Goal: Information Seeking & Learning: Learn about a topic

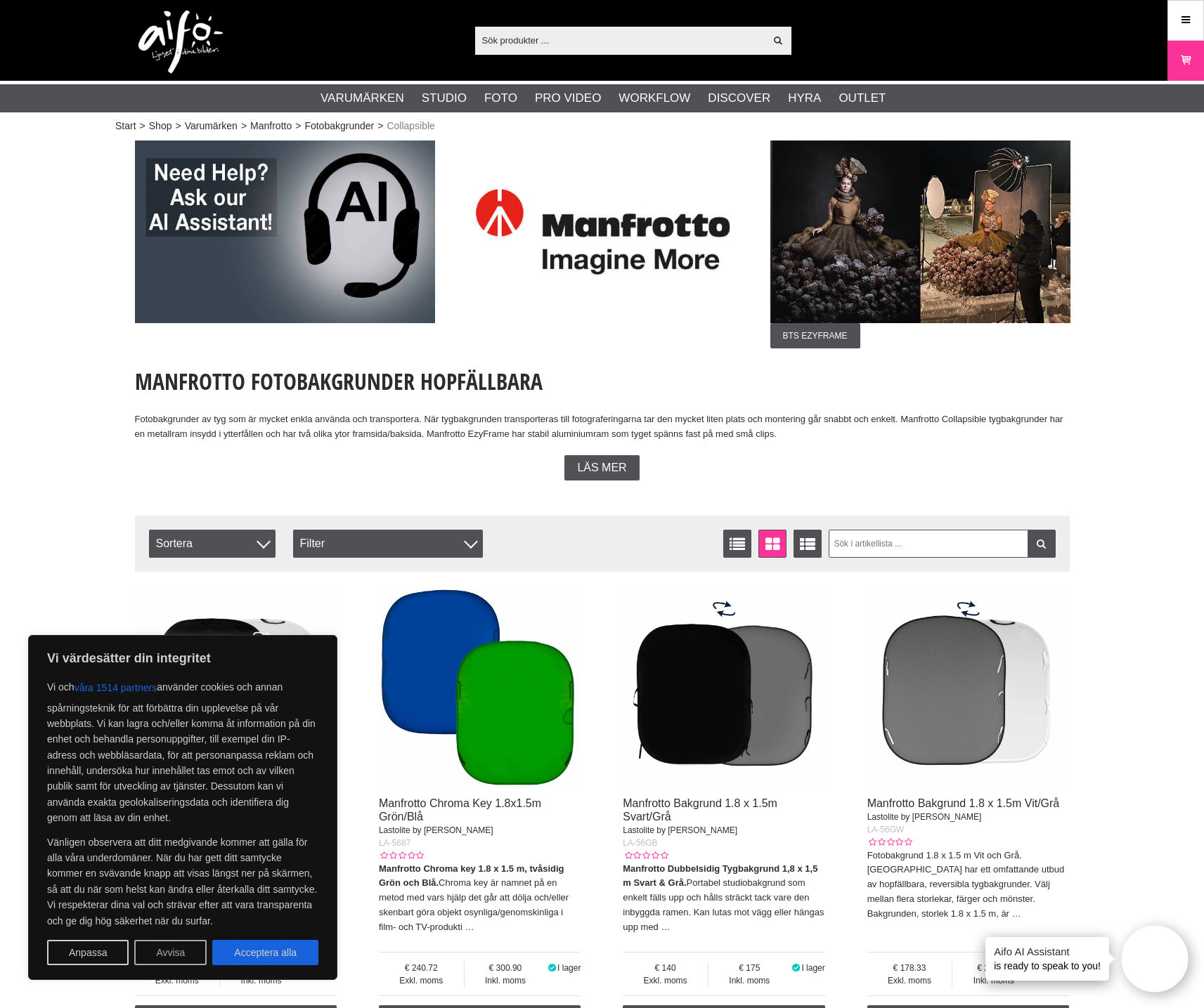
click at [193, 951] on button "Avvisa" at bounding box center [170, 952] width 73 height 25
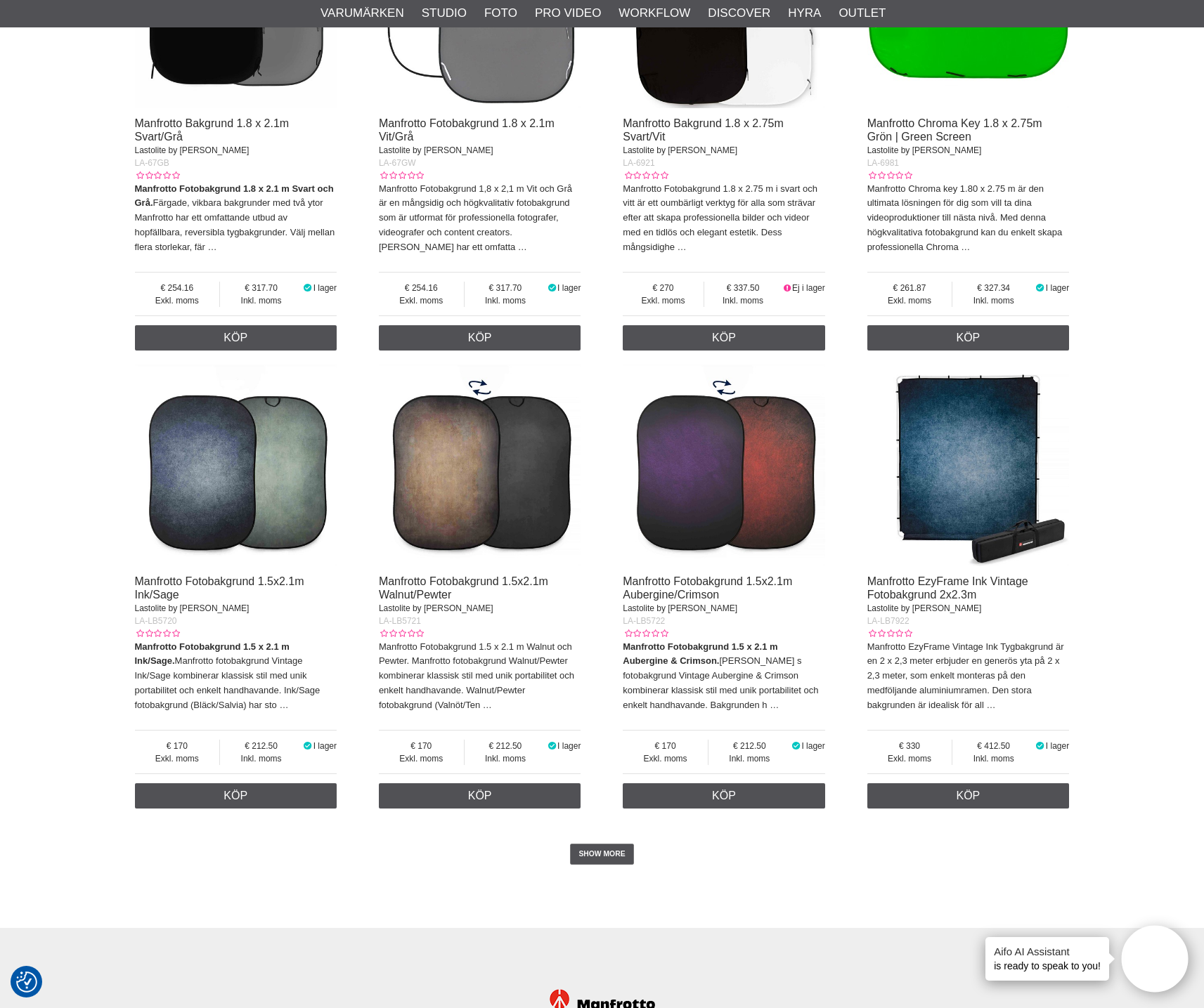
scroll to position [2977, 0]
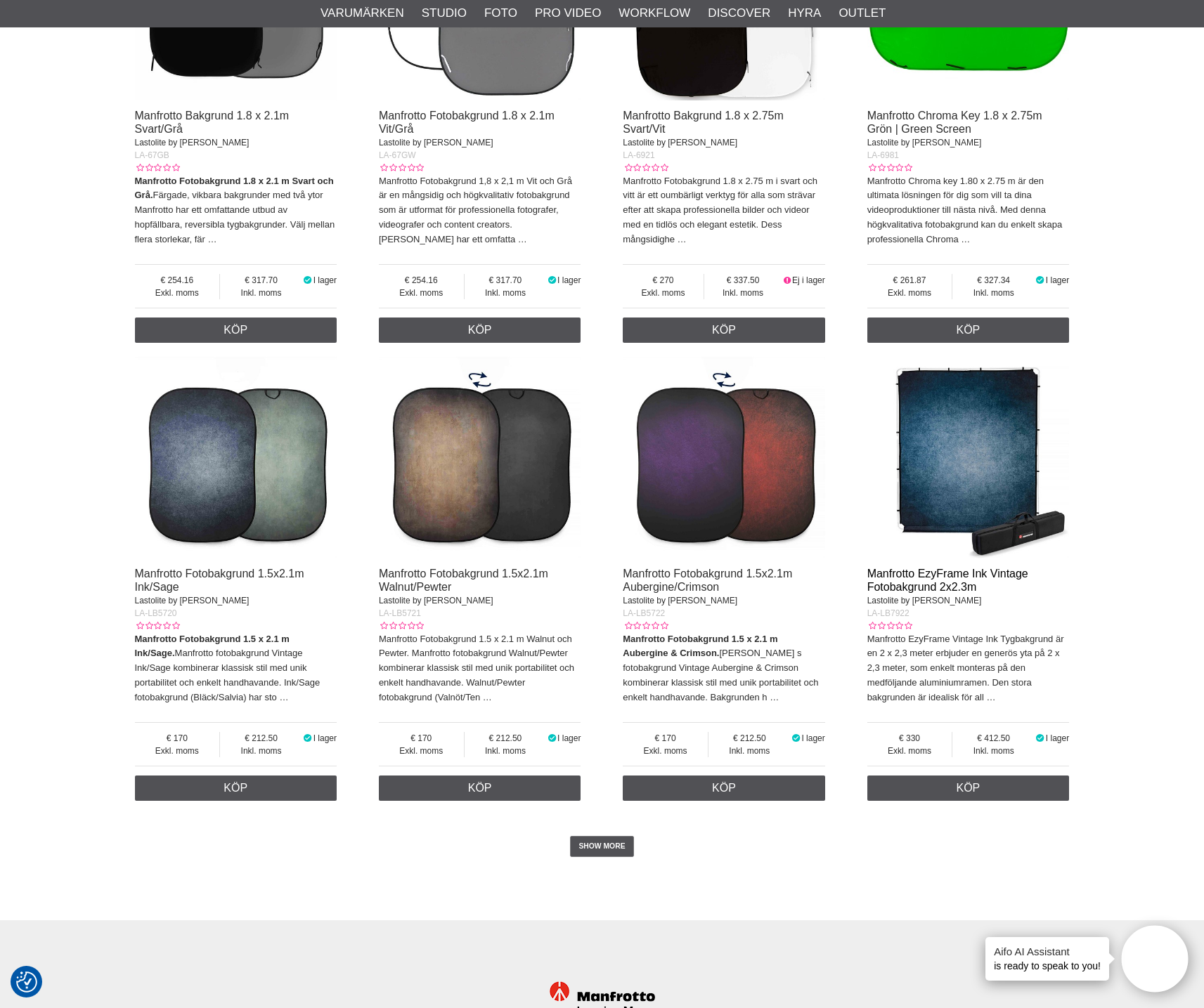
click at [909, 584] on link "Manfrotto EzyFrame Ink Vintage Fotobakgrund 2x2.3m" at bounding box center [947, 580] width 161 height 25
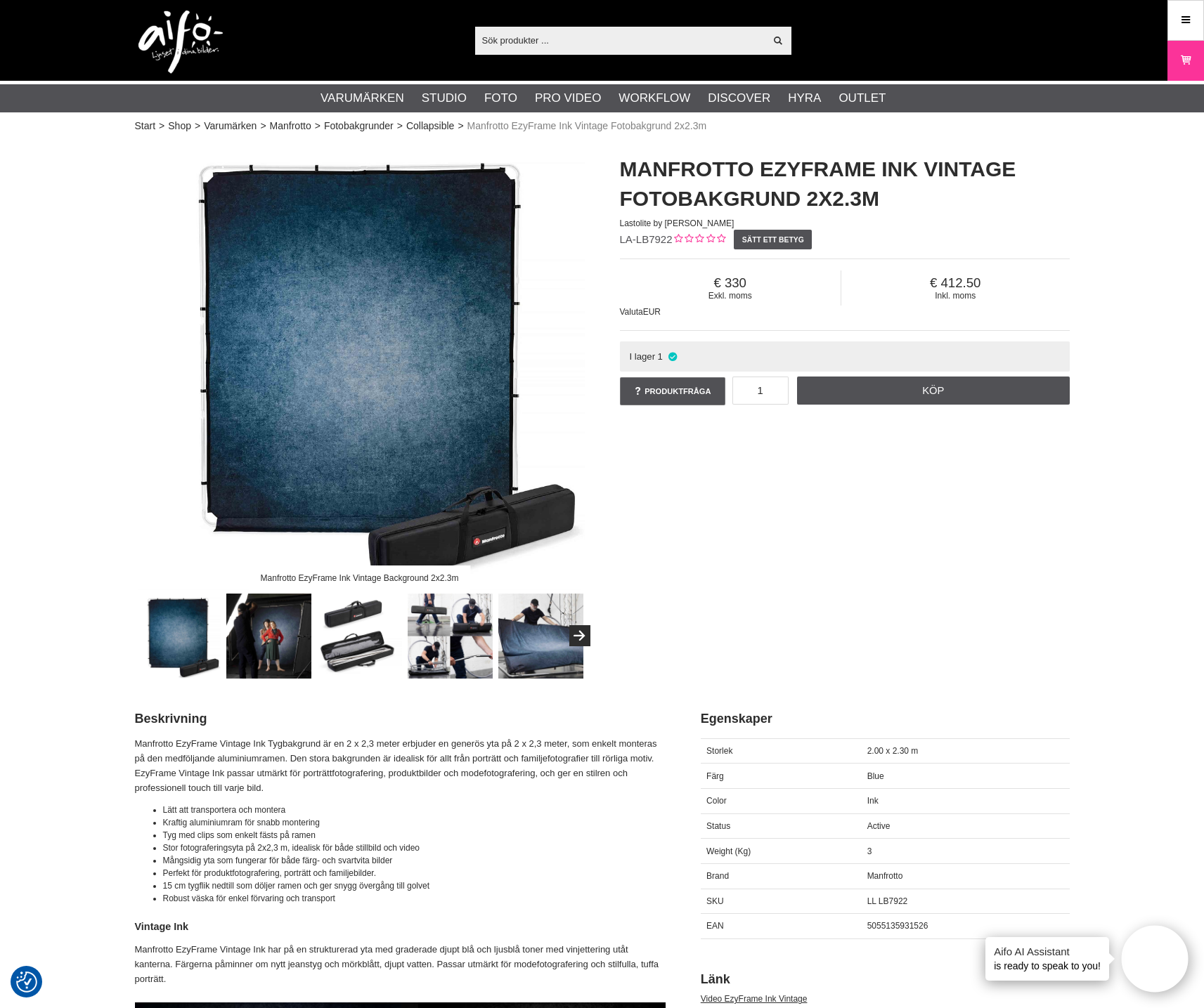
click at [542, 651] on img at bounding box center [540, 635] width 85 height 85
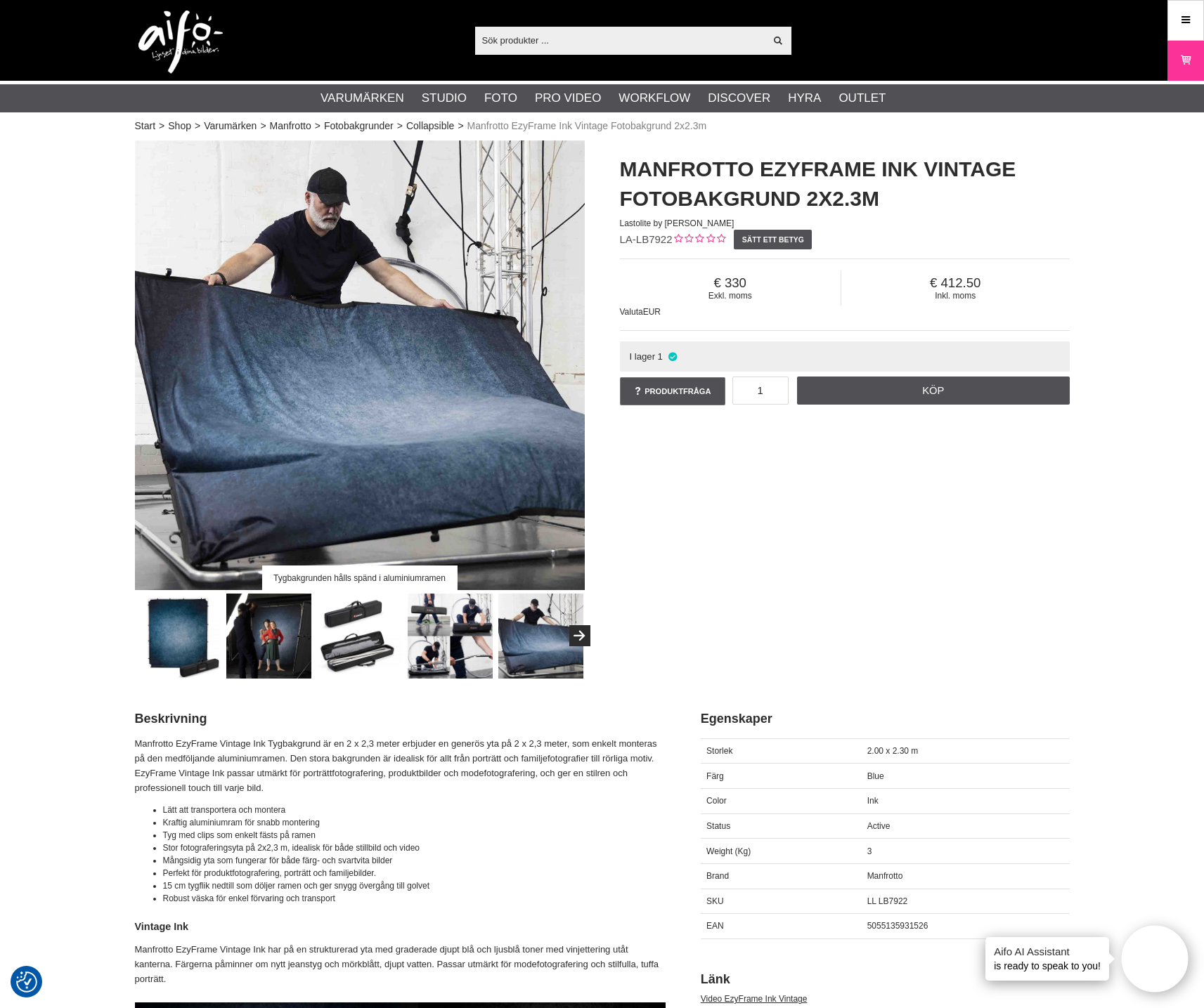
click at [276, 645] on img at bounding box center [268, 635] width 85 height 85
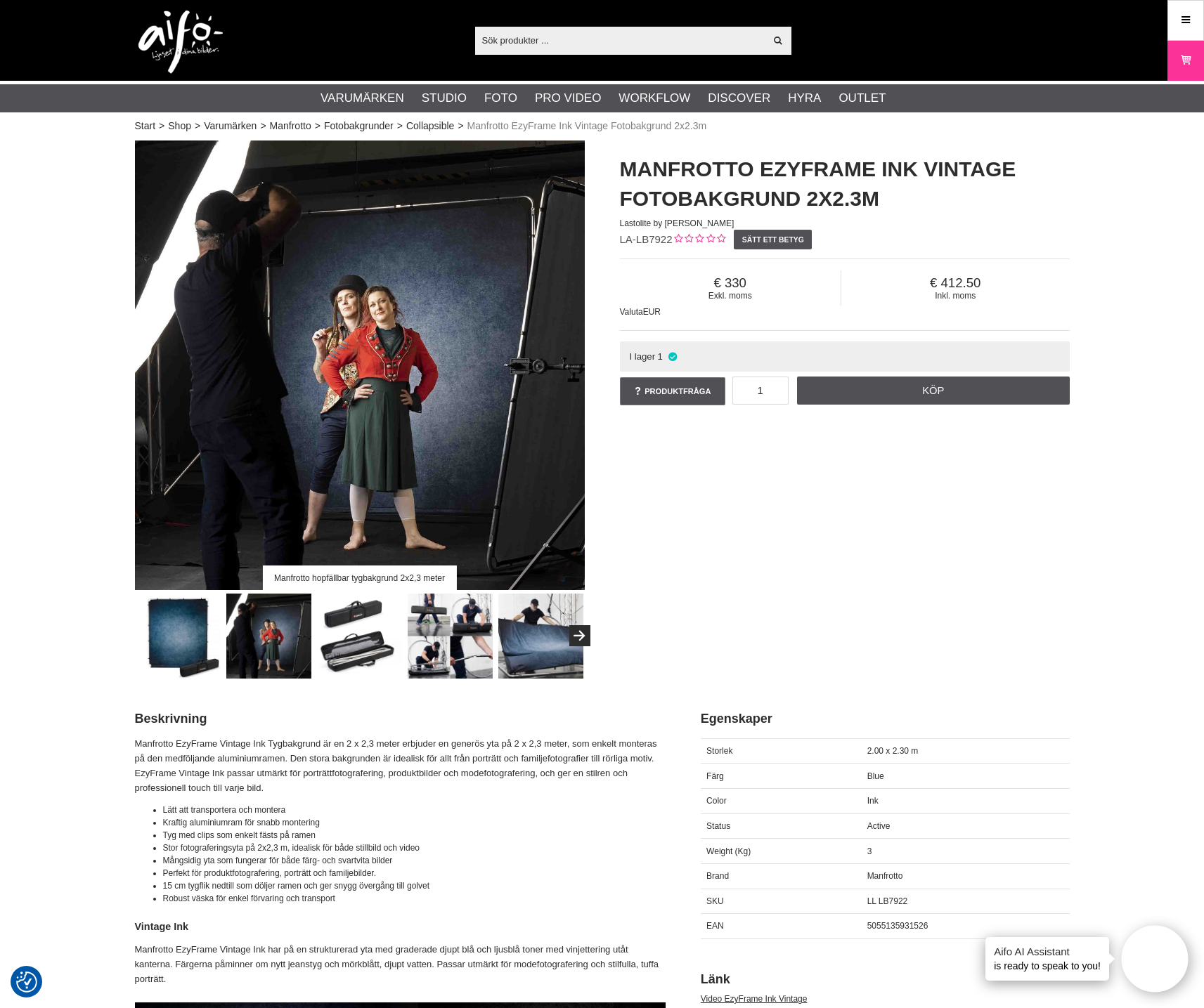
click at [376, 637] on img at bounding box center [359, 635] width 85 height 85
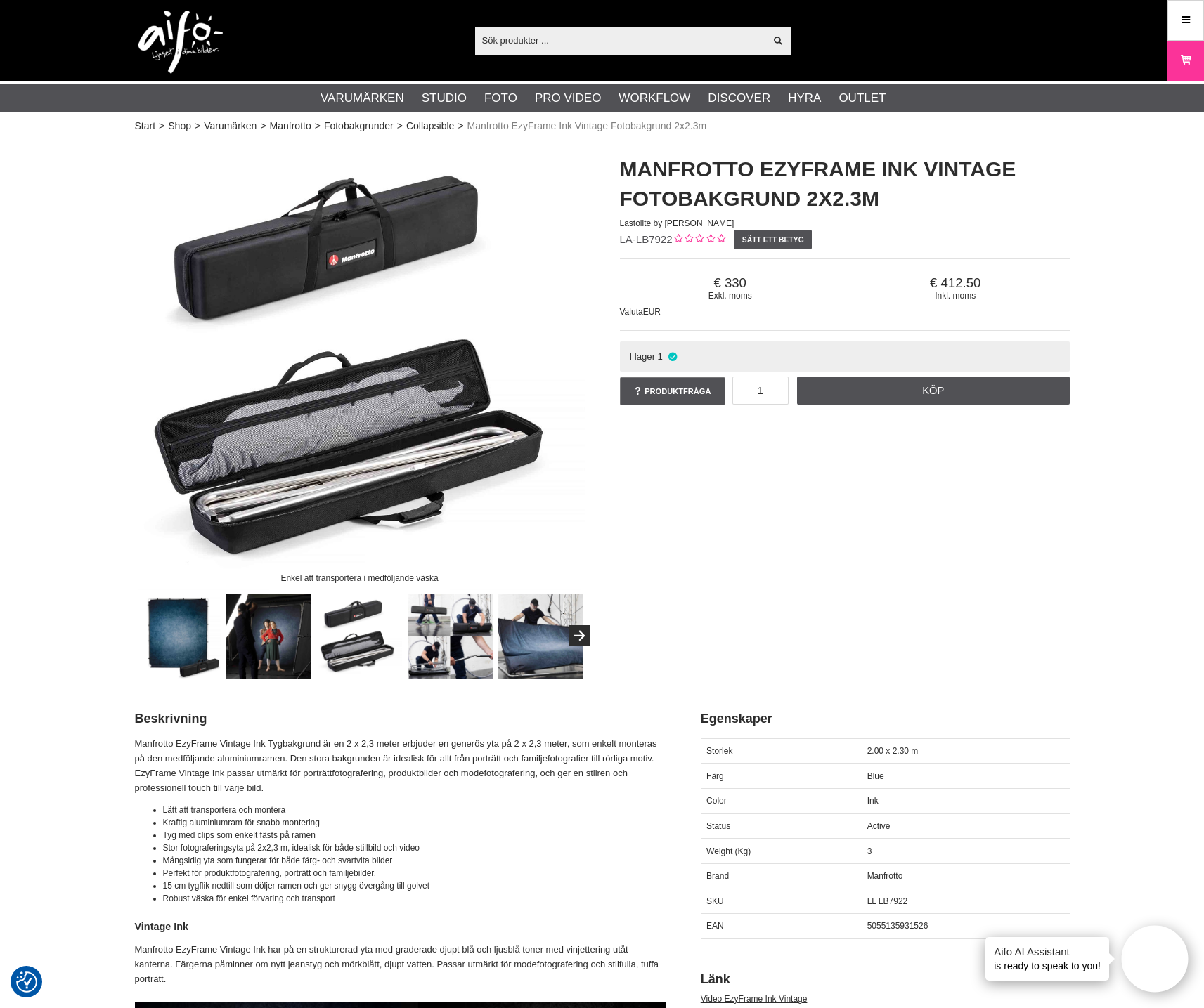
click at [434, 637] on img at bounding box center [450, 635] width 85 height 85
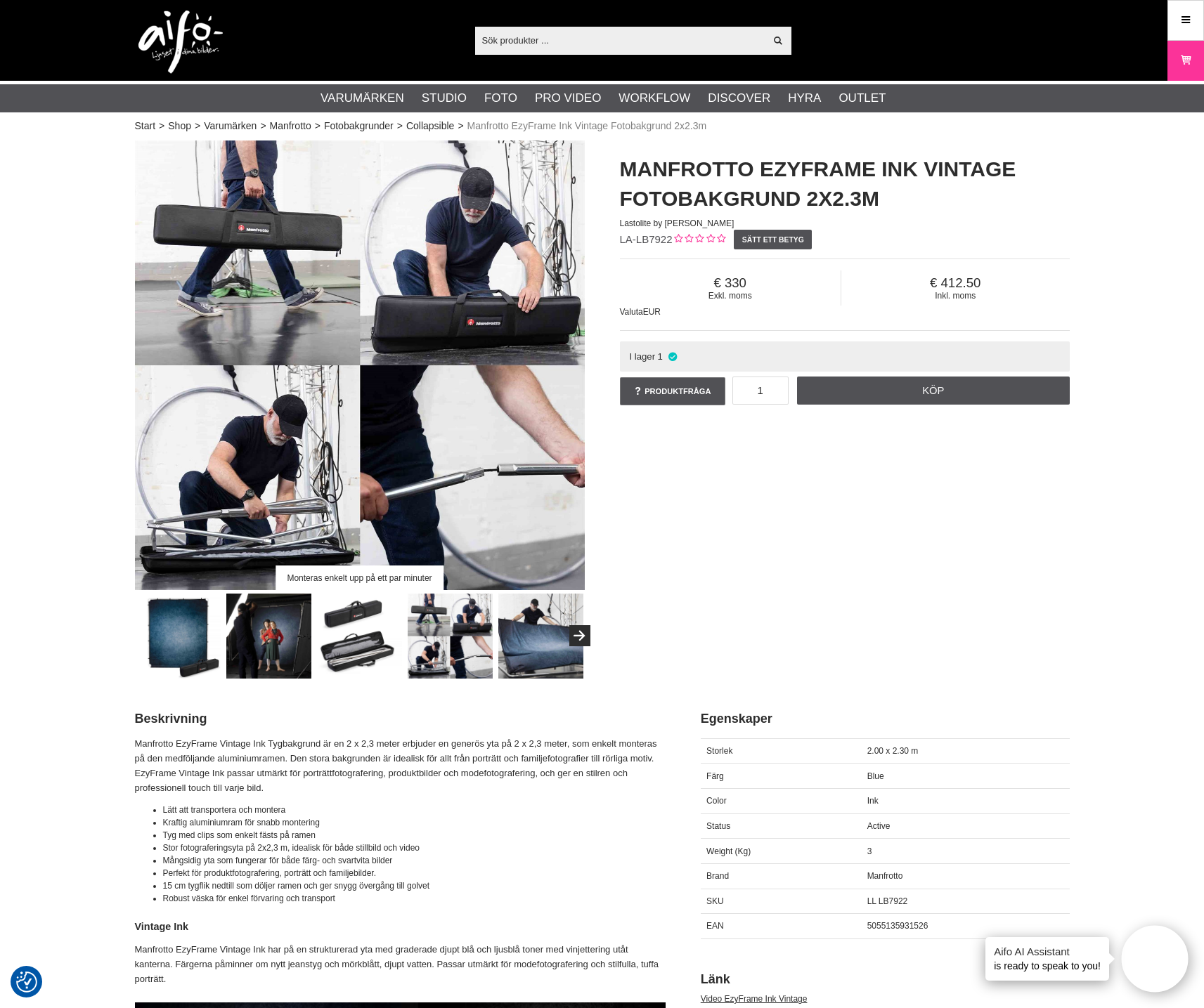
click at [513, 636] on img at bounding box center [540, 635] width 85 height 85
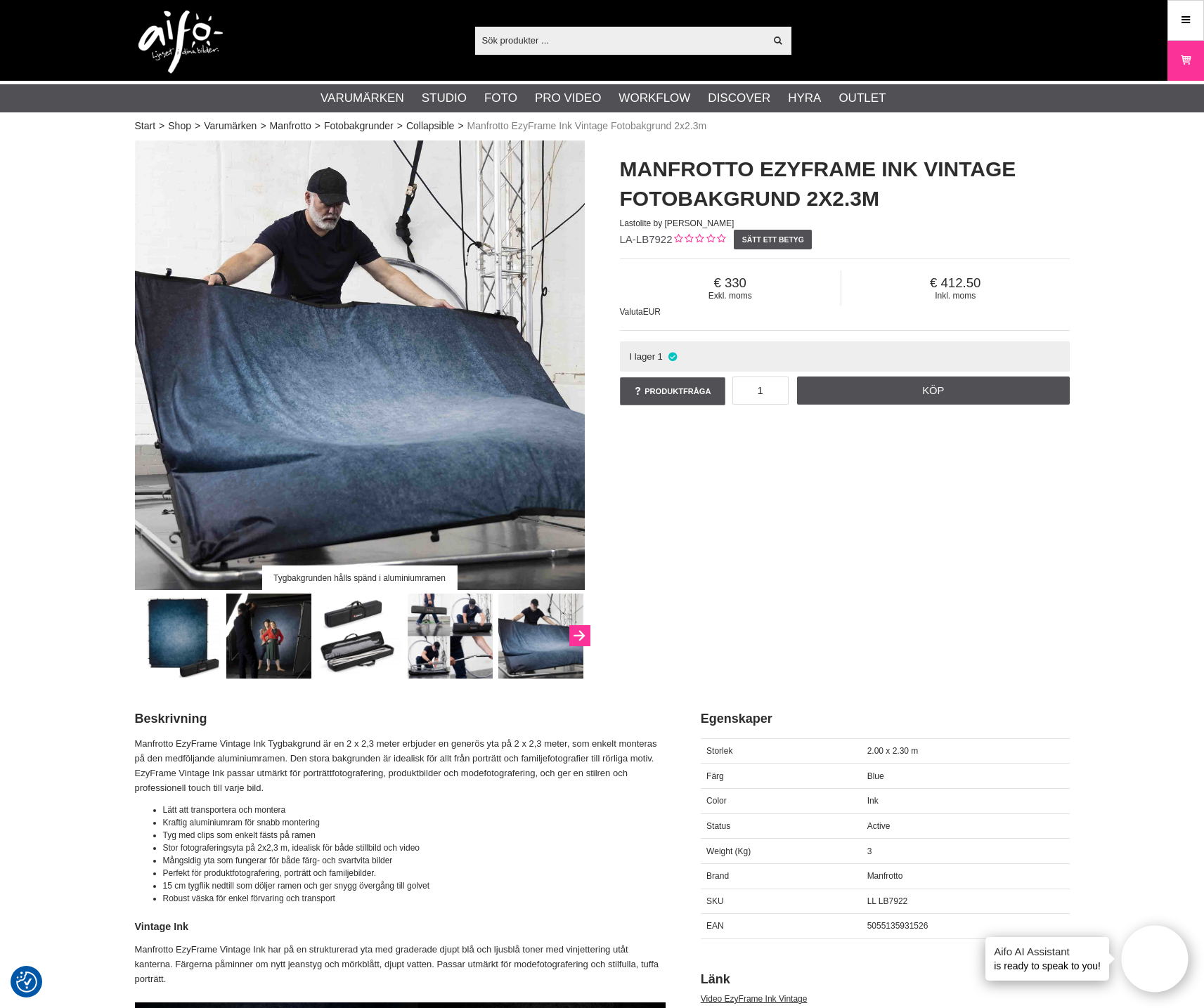
click at [572, 638] on icon "Next" at bounding box center [579, 636] width 17 height 13
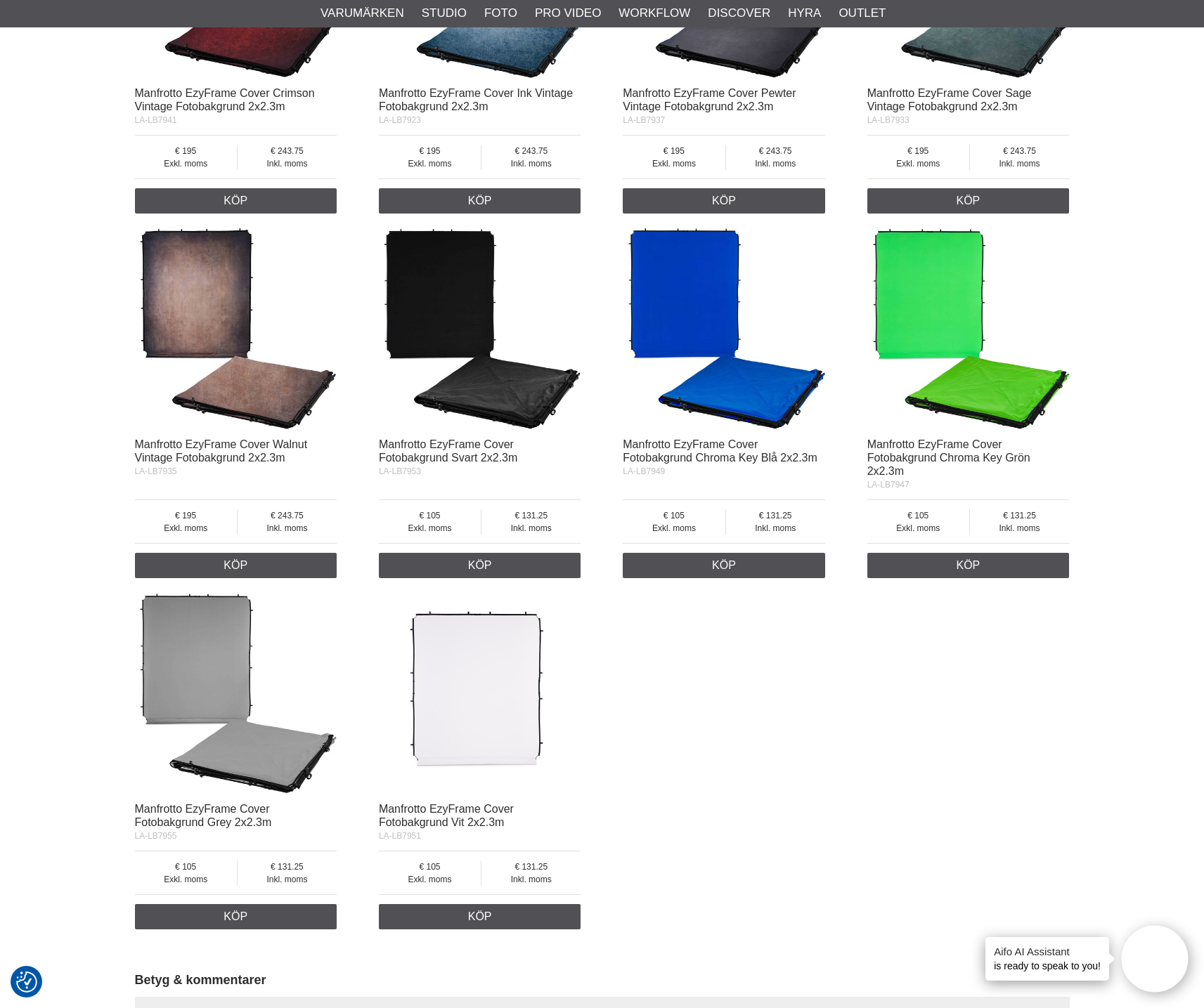
scroll to position [2861, 0]
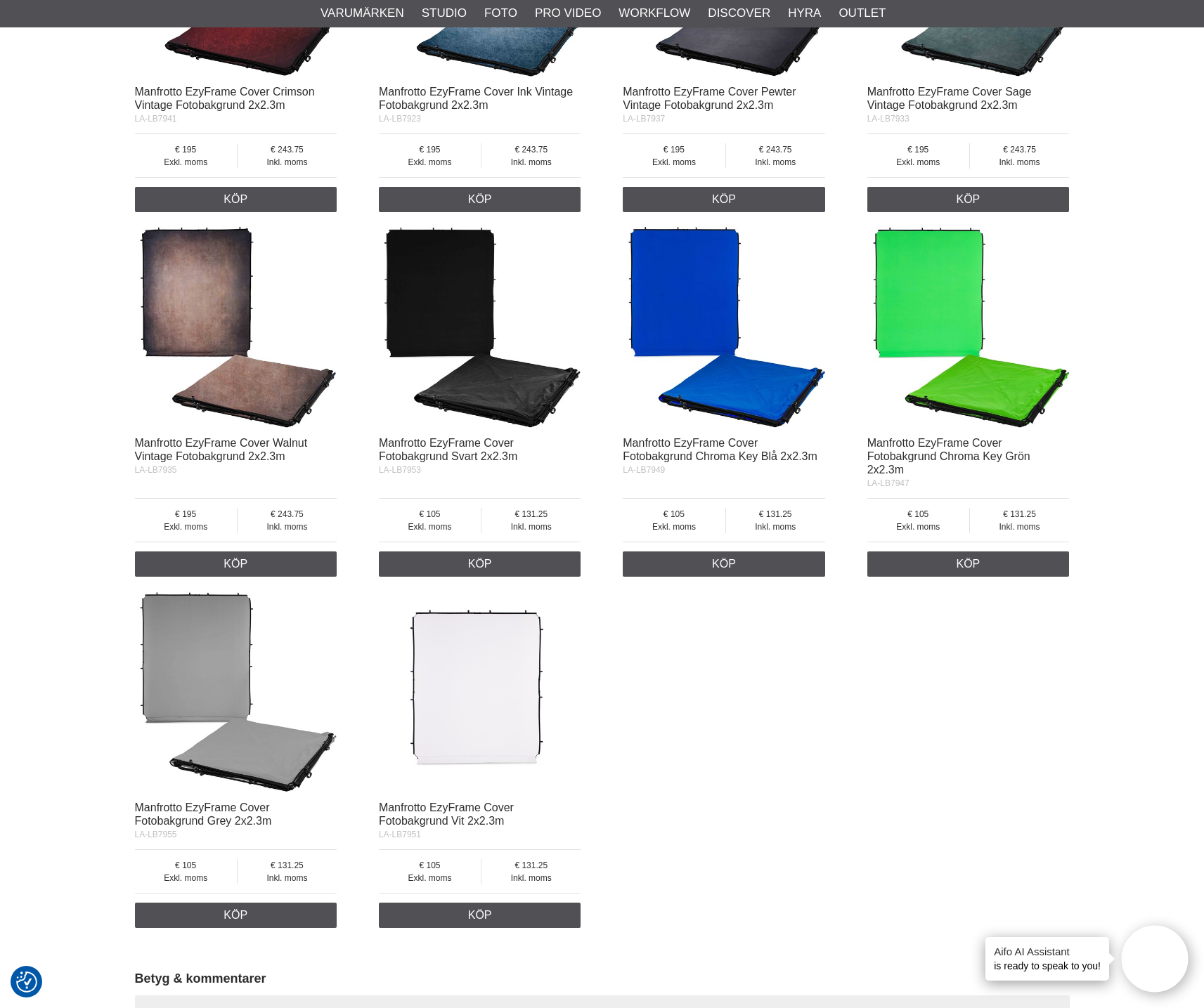
click at [494, 697] on img at bounding box center [480, 692] width 202 height 202
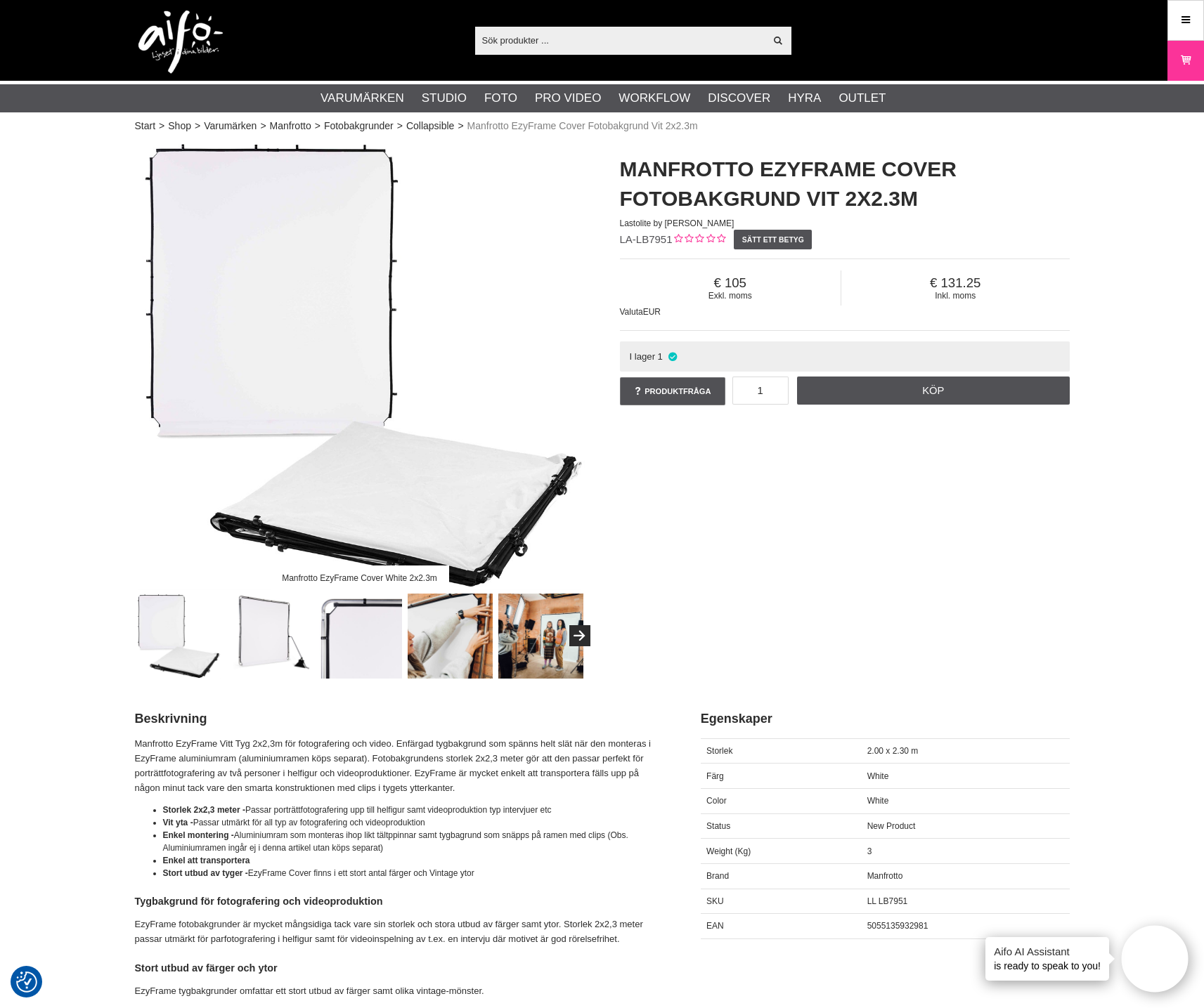
click at [468, 500] on img at bounding box center [360, 365] width 450 height 450
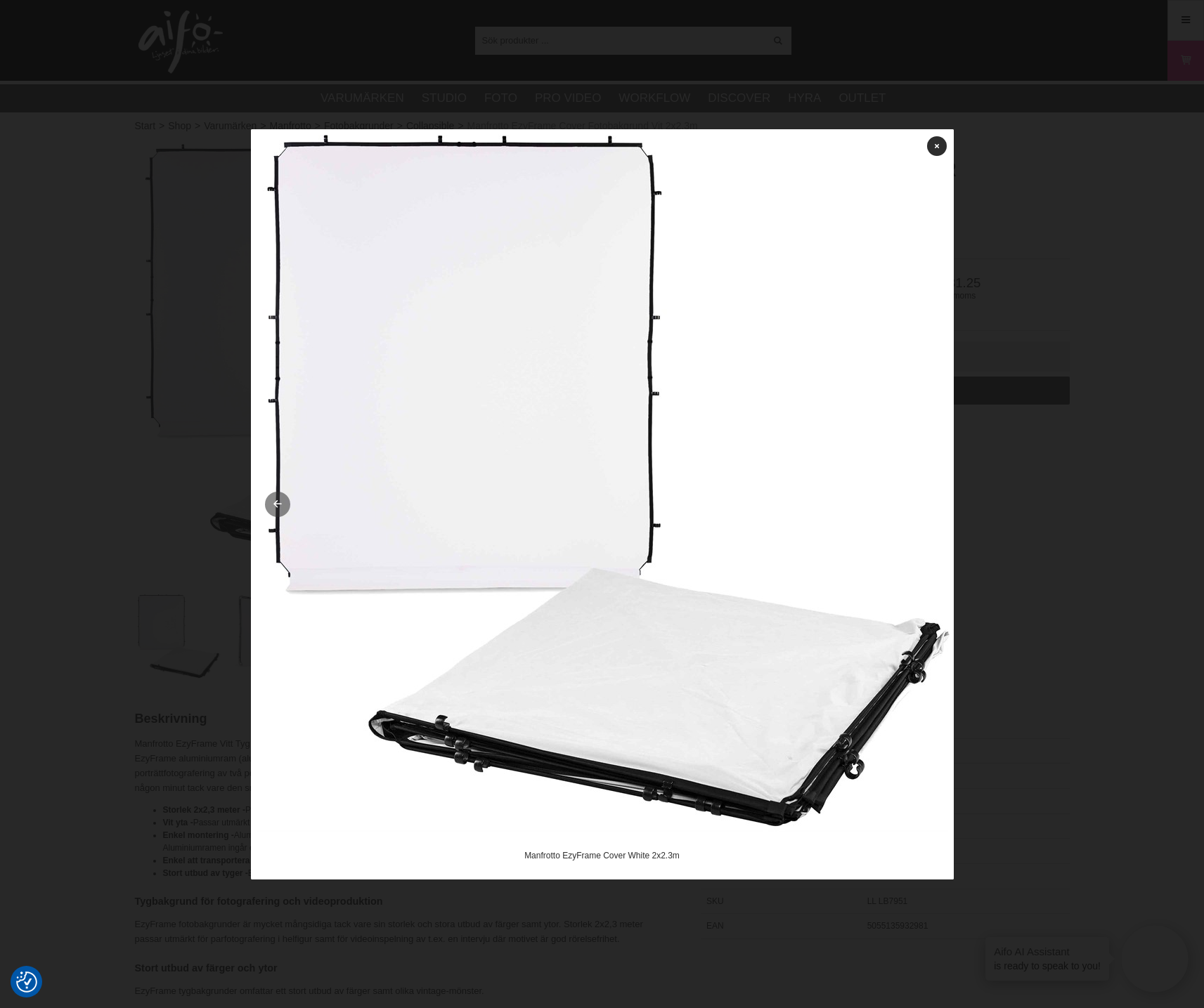
click at [272, 502] on icon at bounding box center [277, 505] width 12 height 9
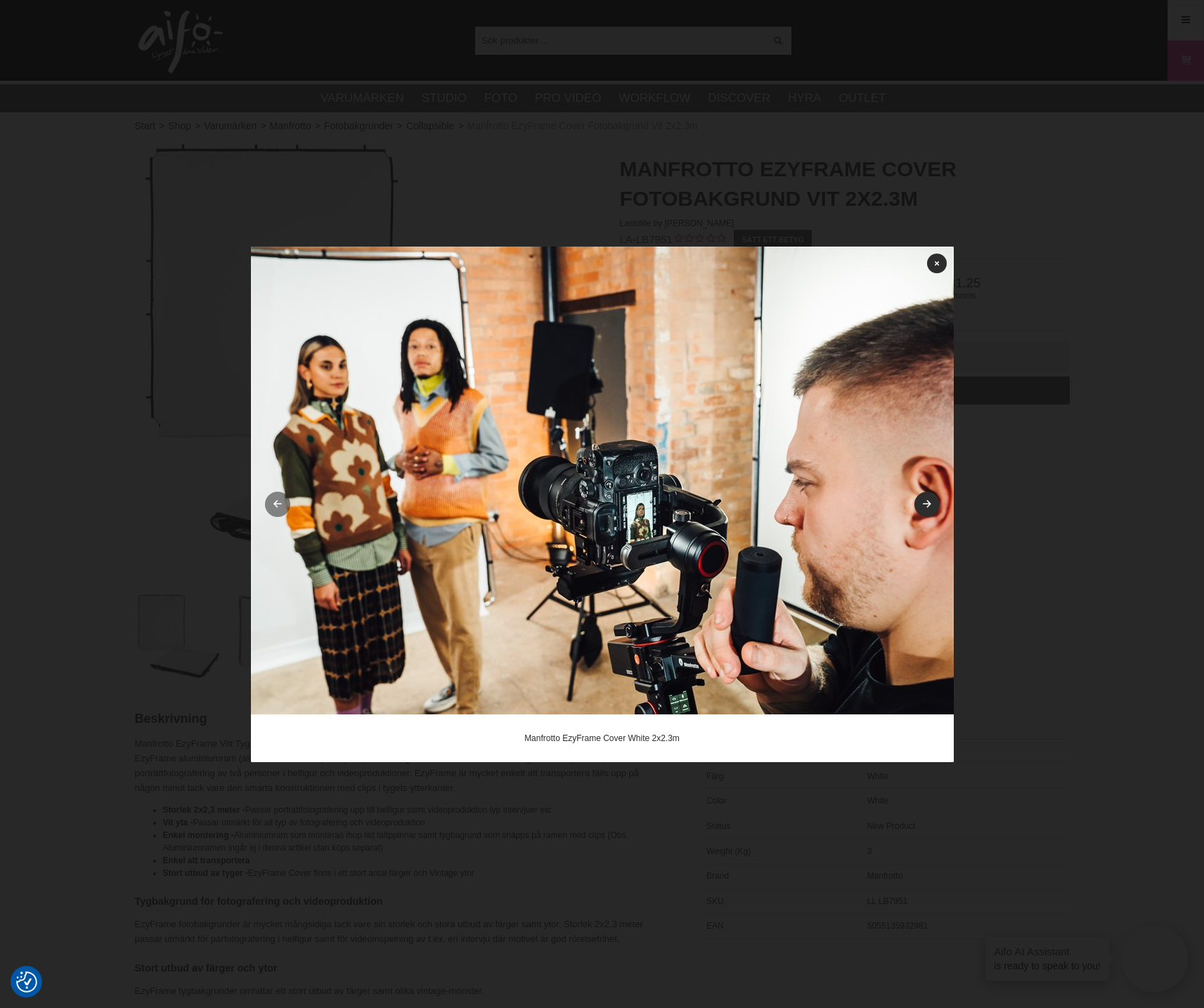
click at [273, 501] on icon at bounding box center [277, 505] width 12 height 9
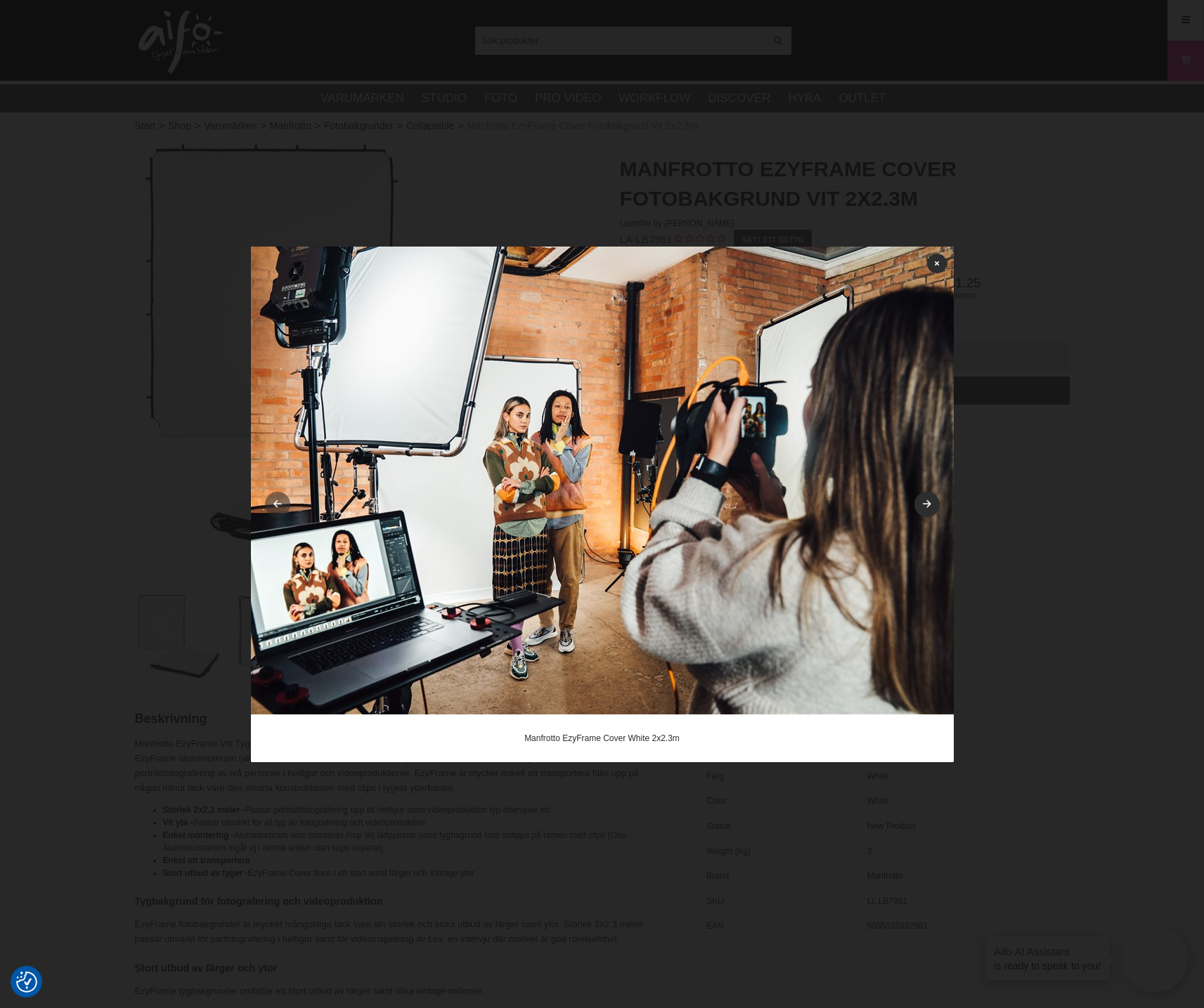
click at [273, 501] on icon at bounding box center [277, 505] width 12 height 9
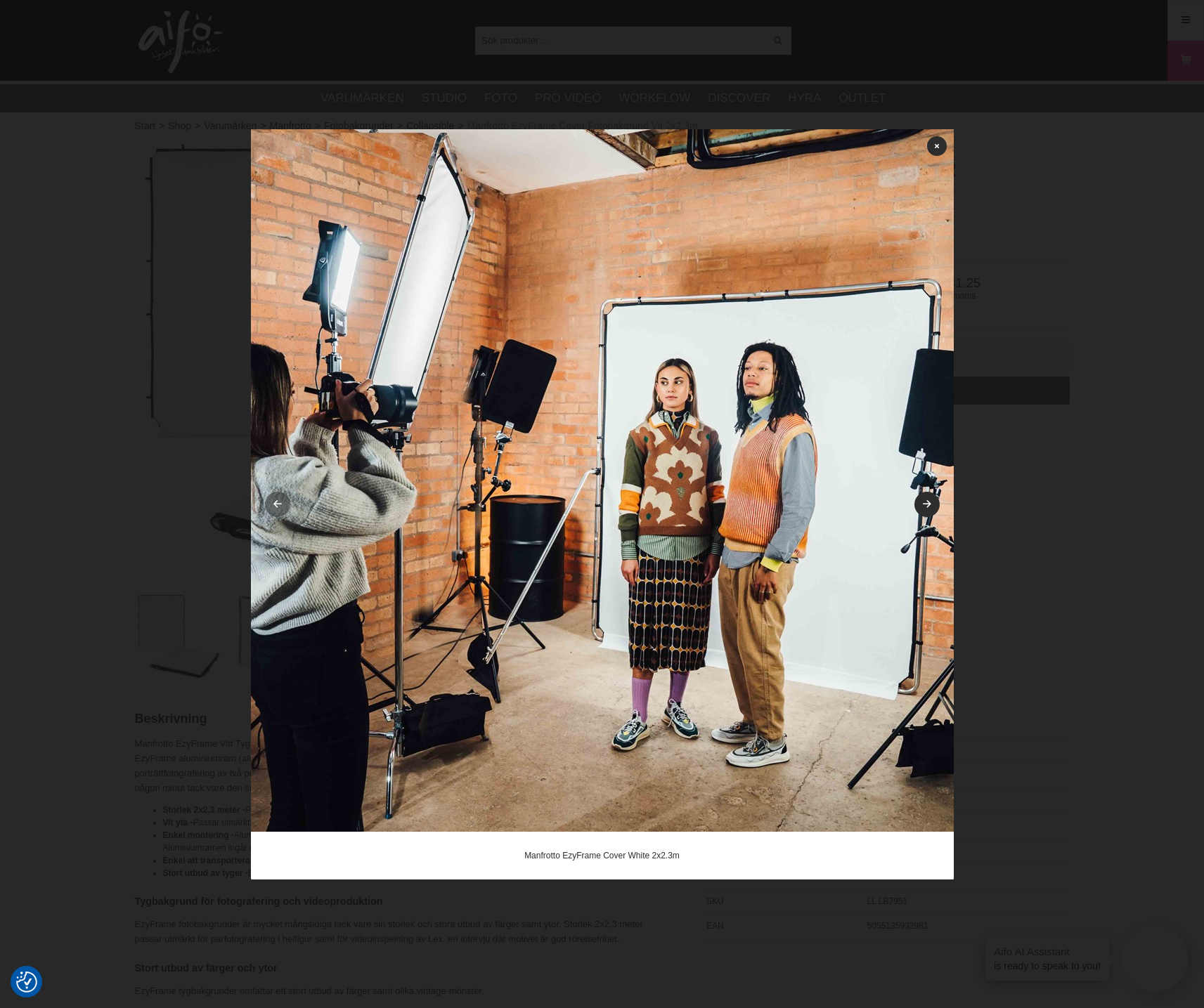
click at [273, 501] on icon at bounding box center [277, 505] width 12 height 9
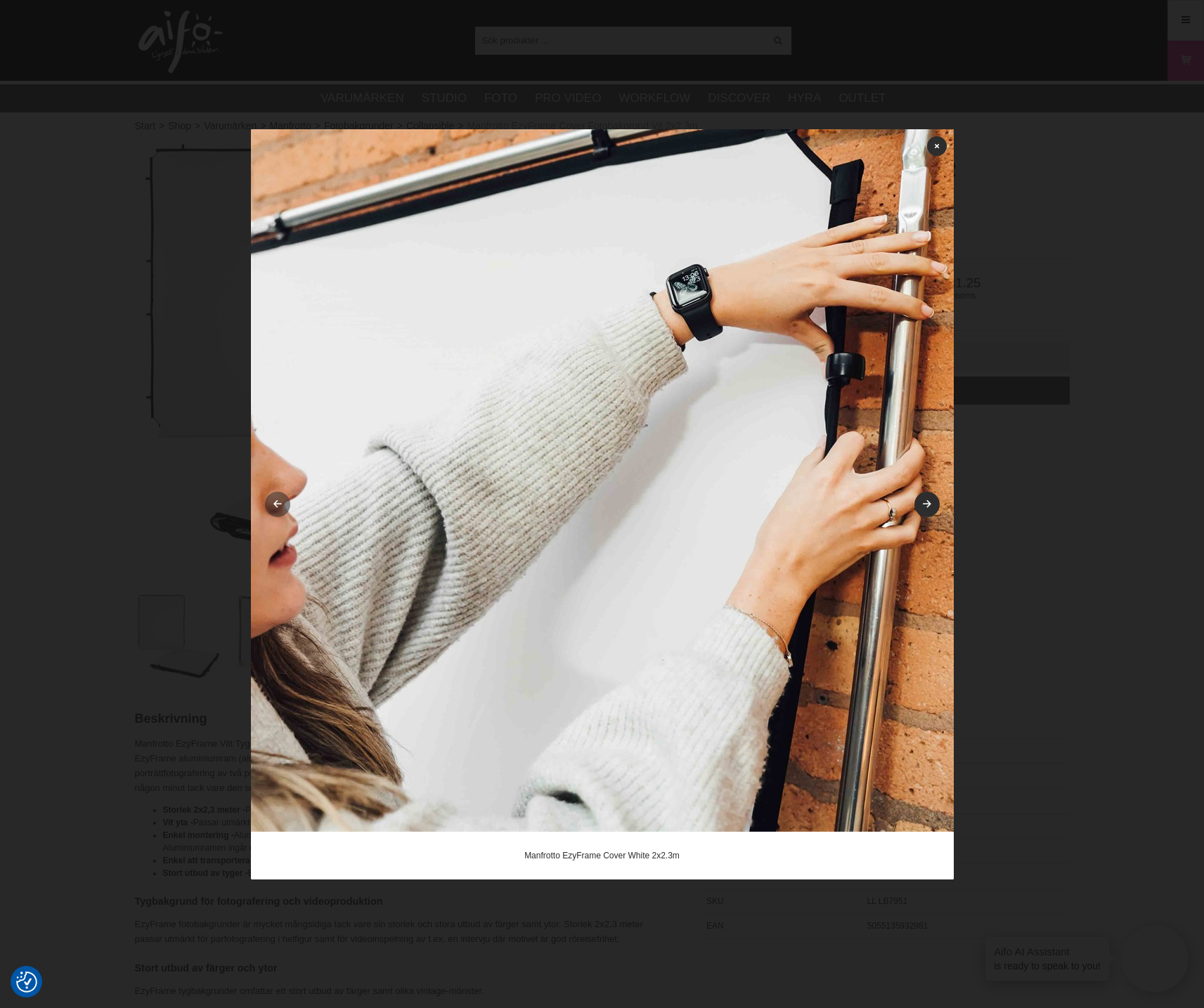
click at [273, 501] on icon at bounding box center [277, 505] width 12 height 9
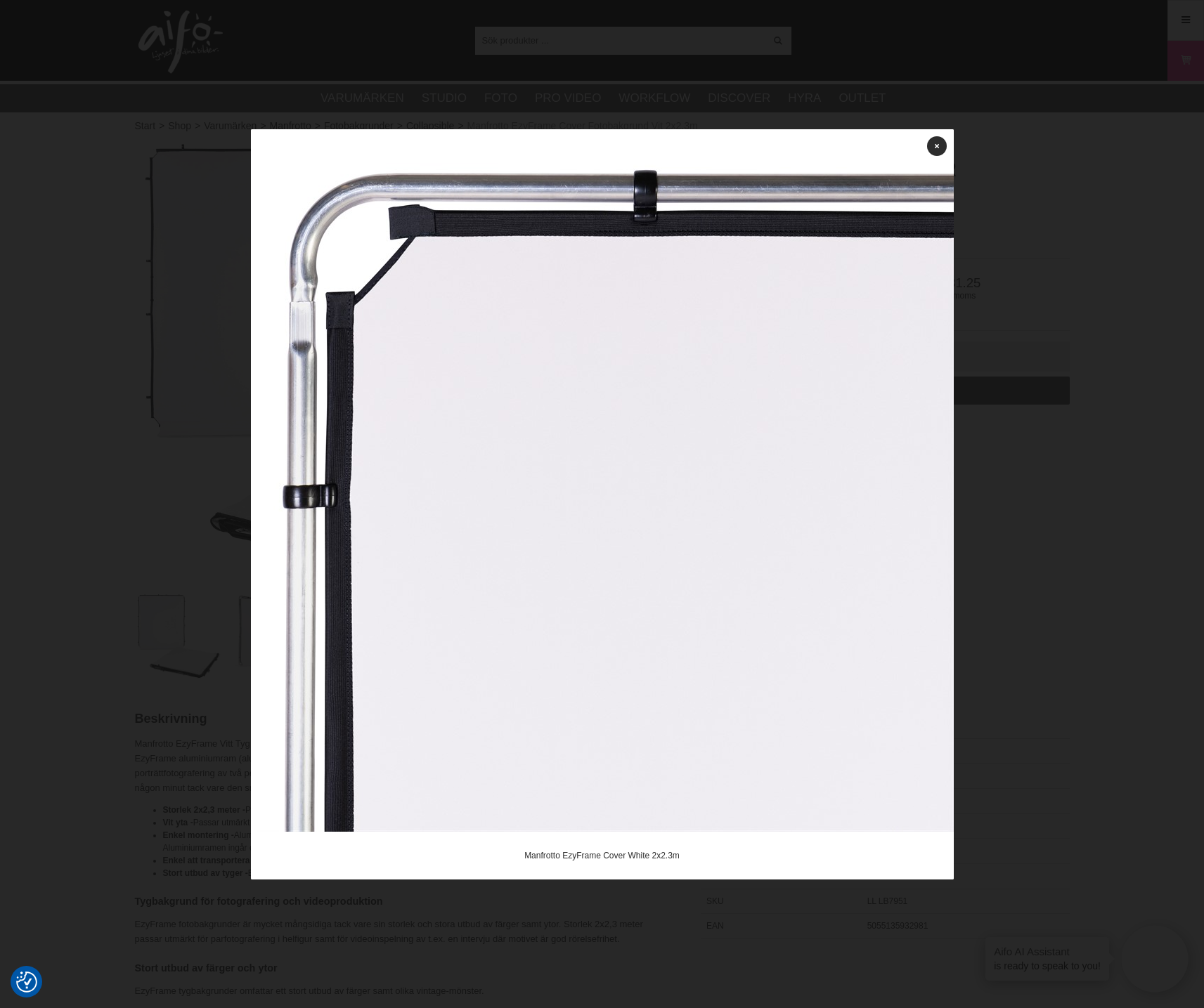
click at [30, 97] on div at bounding box center [602, 504] width 1204 height 1008
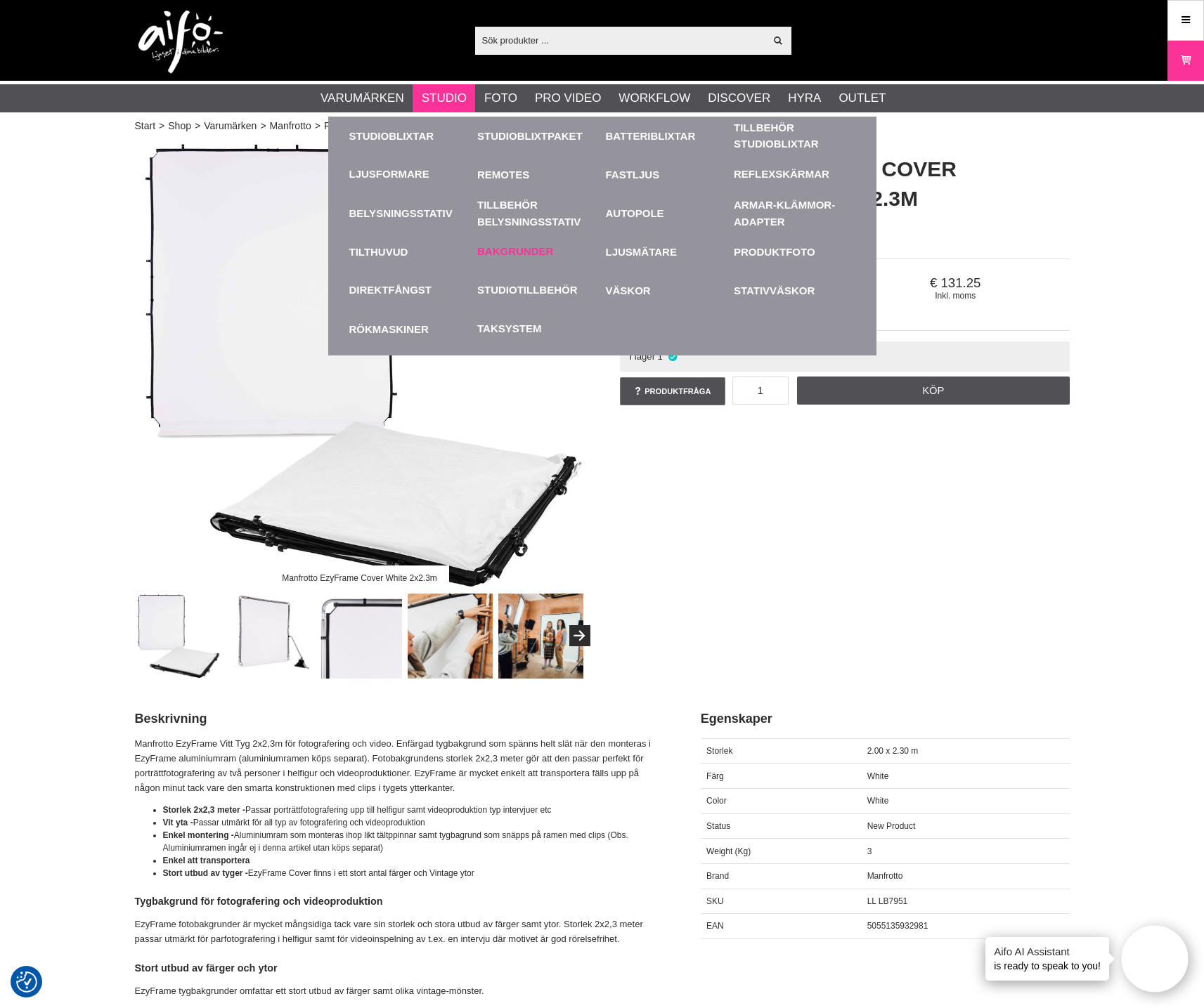
click at [529, 259] on link "Bakgrunder" at bounding box center [515, 251] width 76 height 16
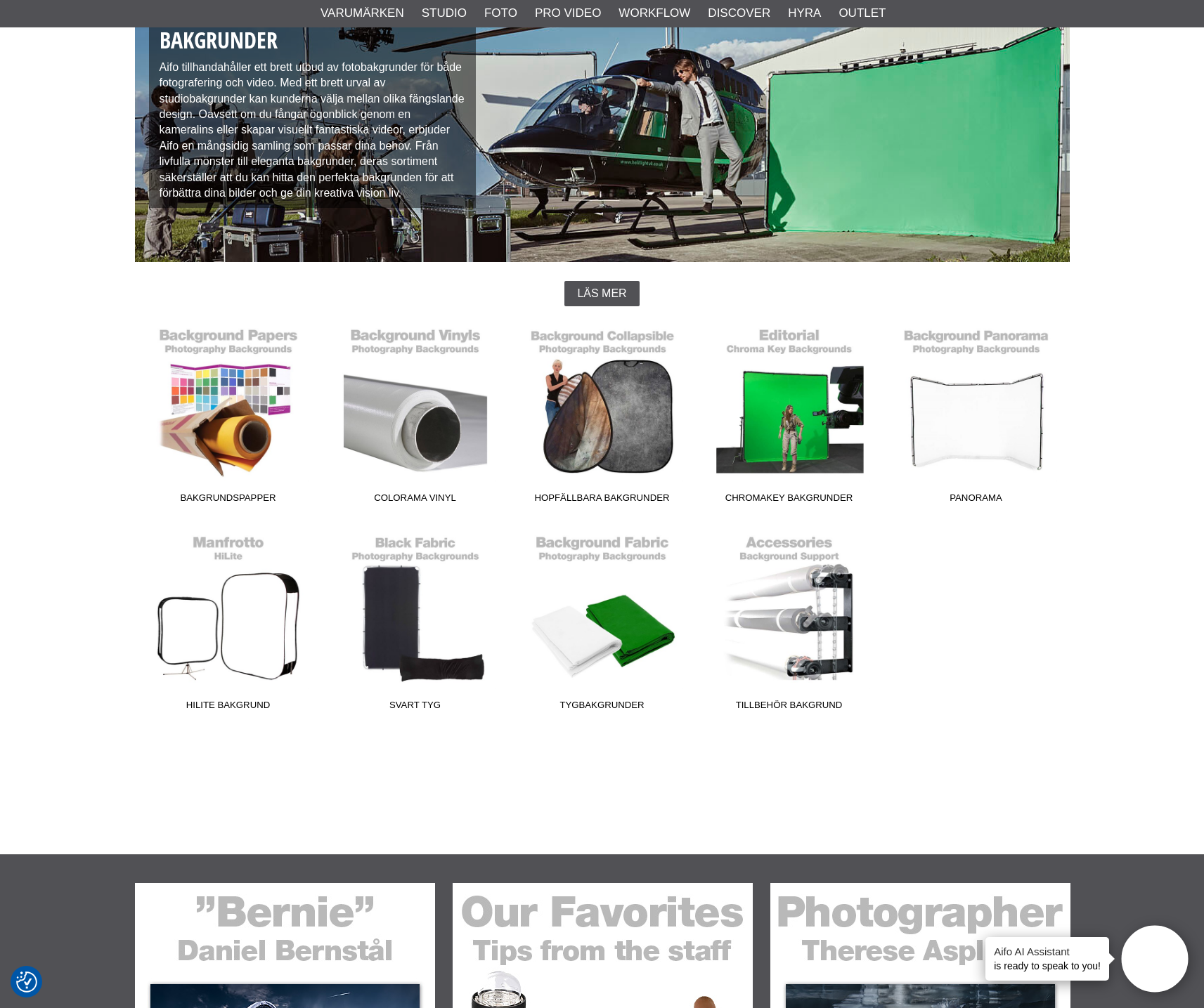
scroll to position [164, 0]
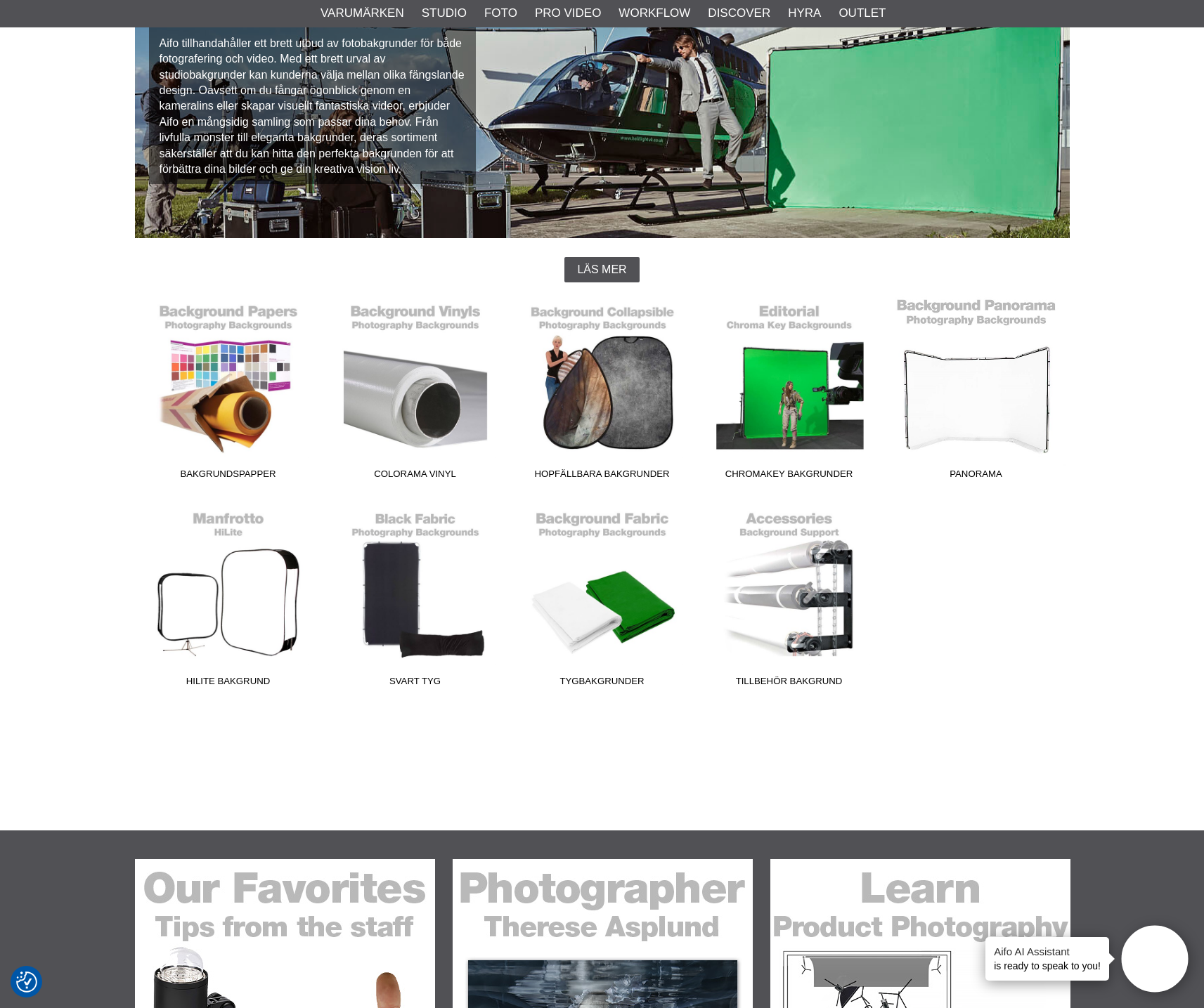
click at [1034, 404] on link "Panorama" at bounding box center [976, 391] width 187 height 189
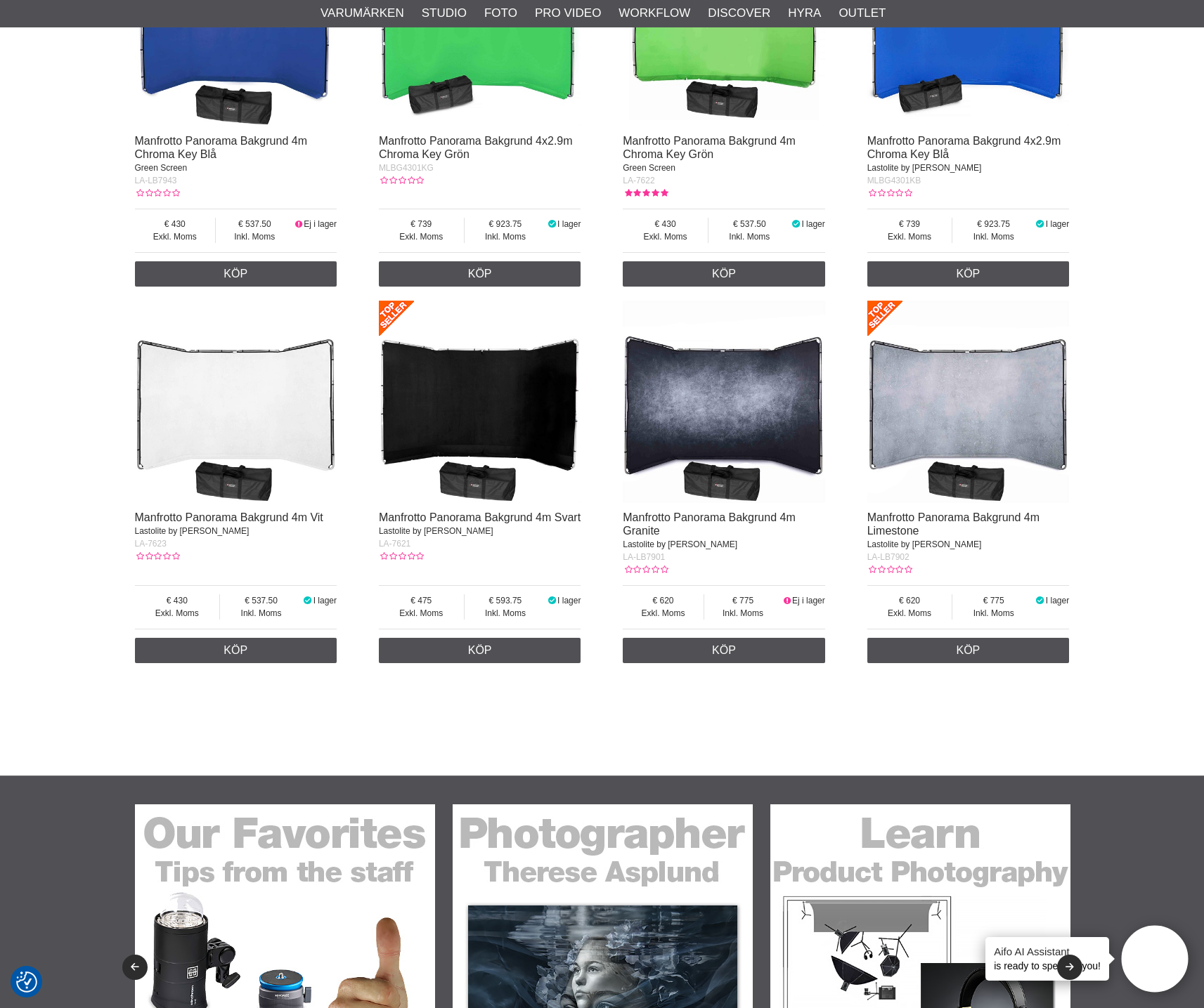
scroll to position [855, 0]
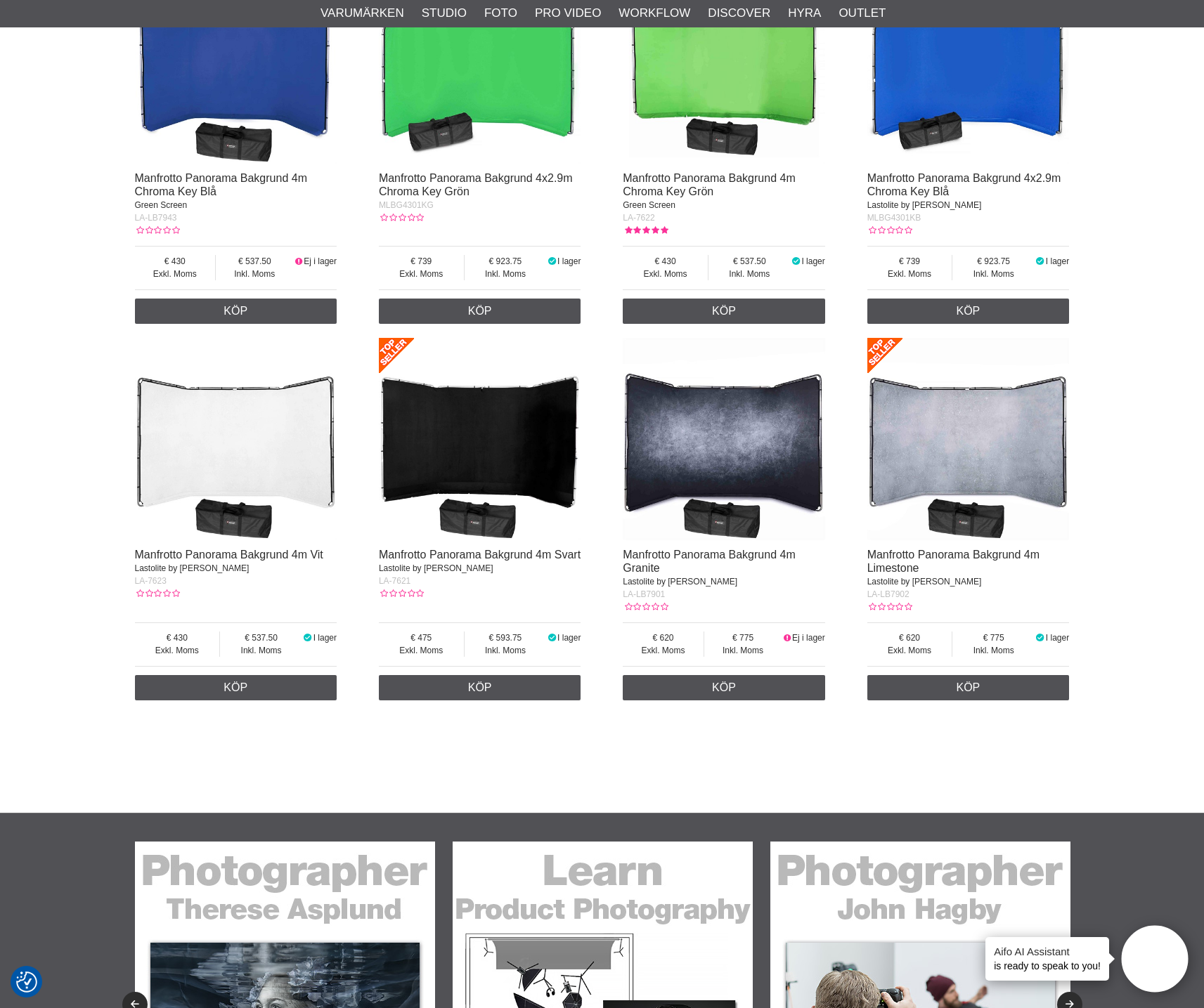
click at [250, 443] on img at bounding box center [236, 438] width 202 height 202
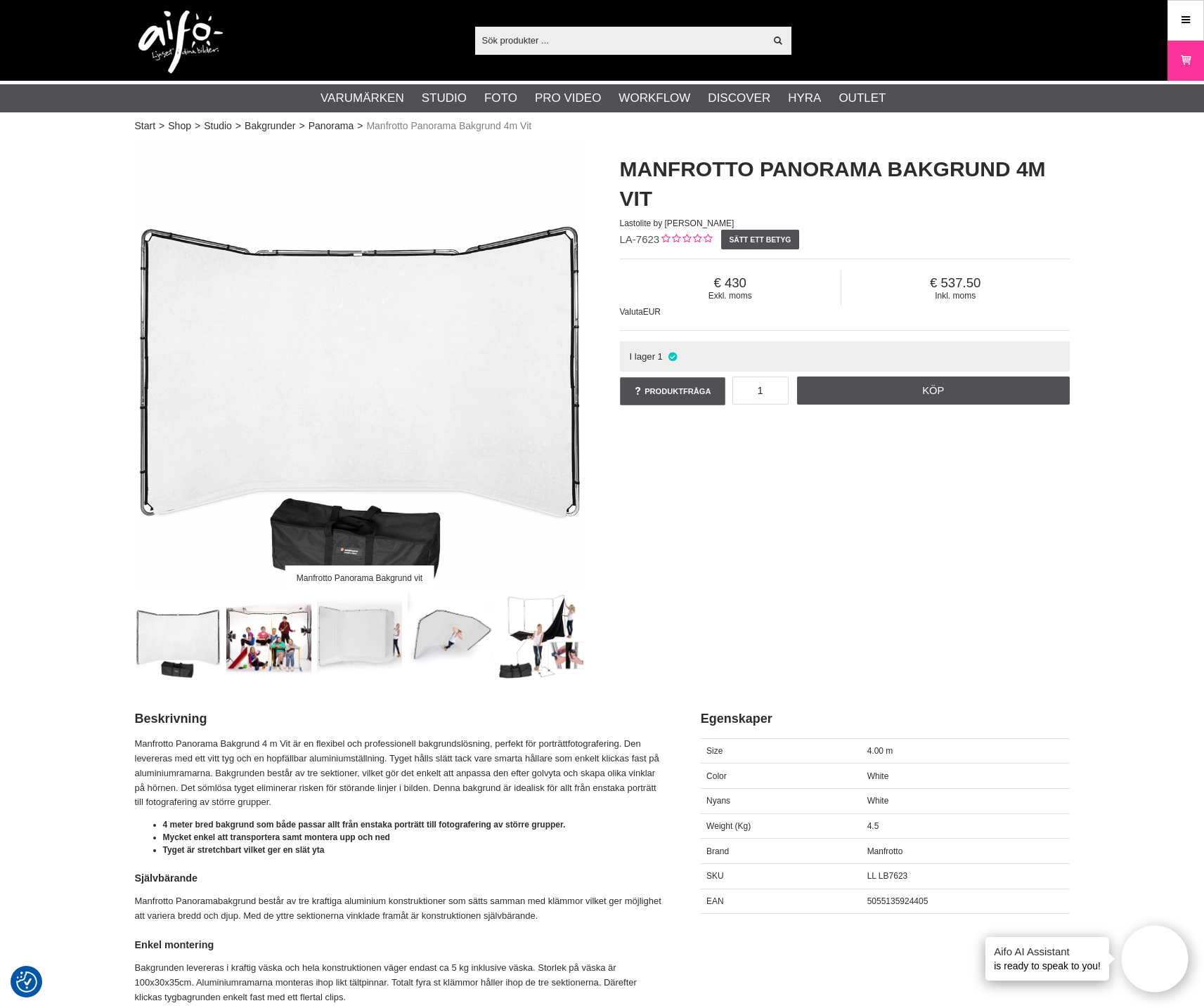
click at [281, 653] on img at bounding box center [268, 635] width 85 height 85
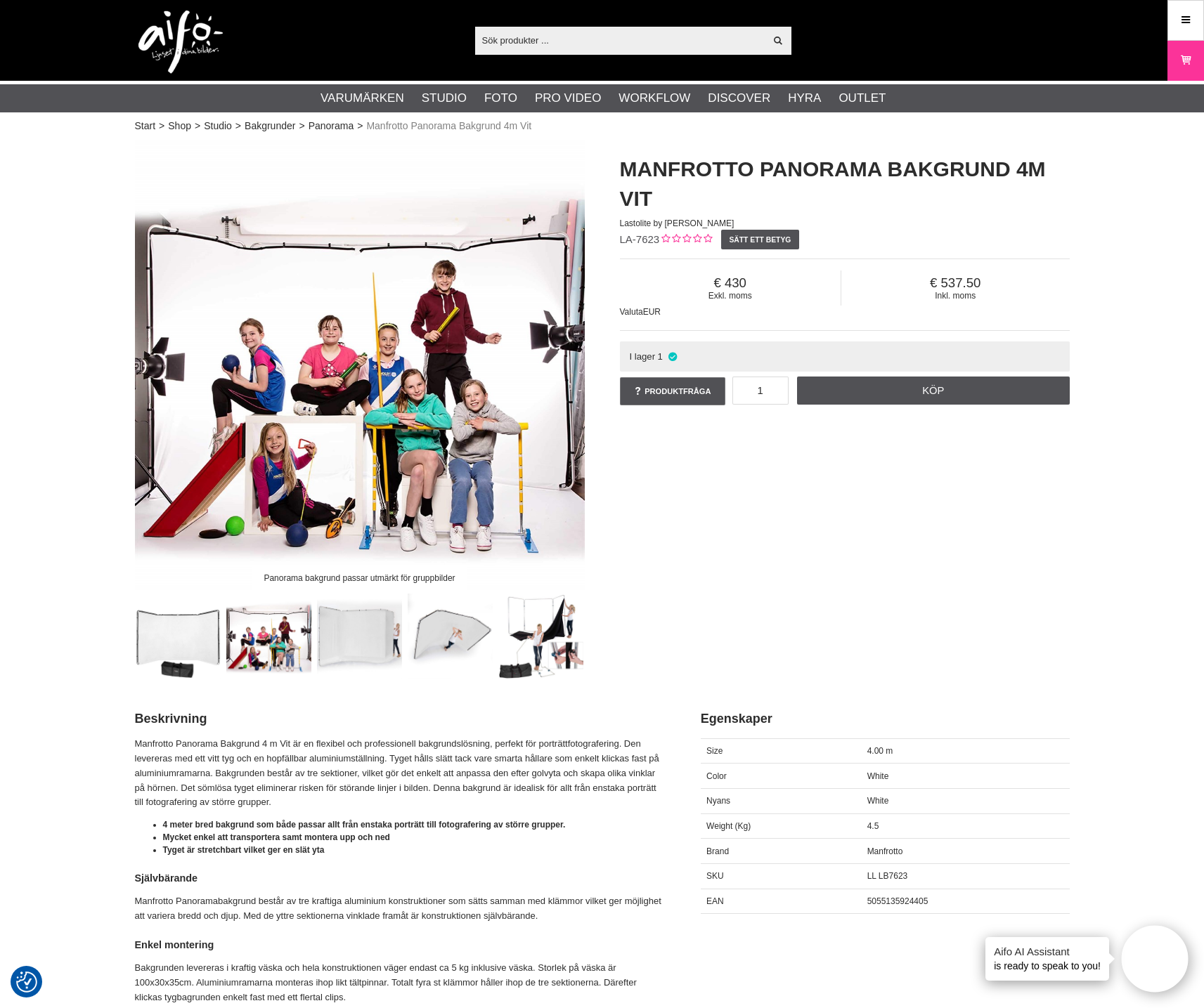
click at [350, 644] on img at bounding box center [359, 635] width 85 height 85
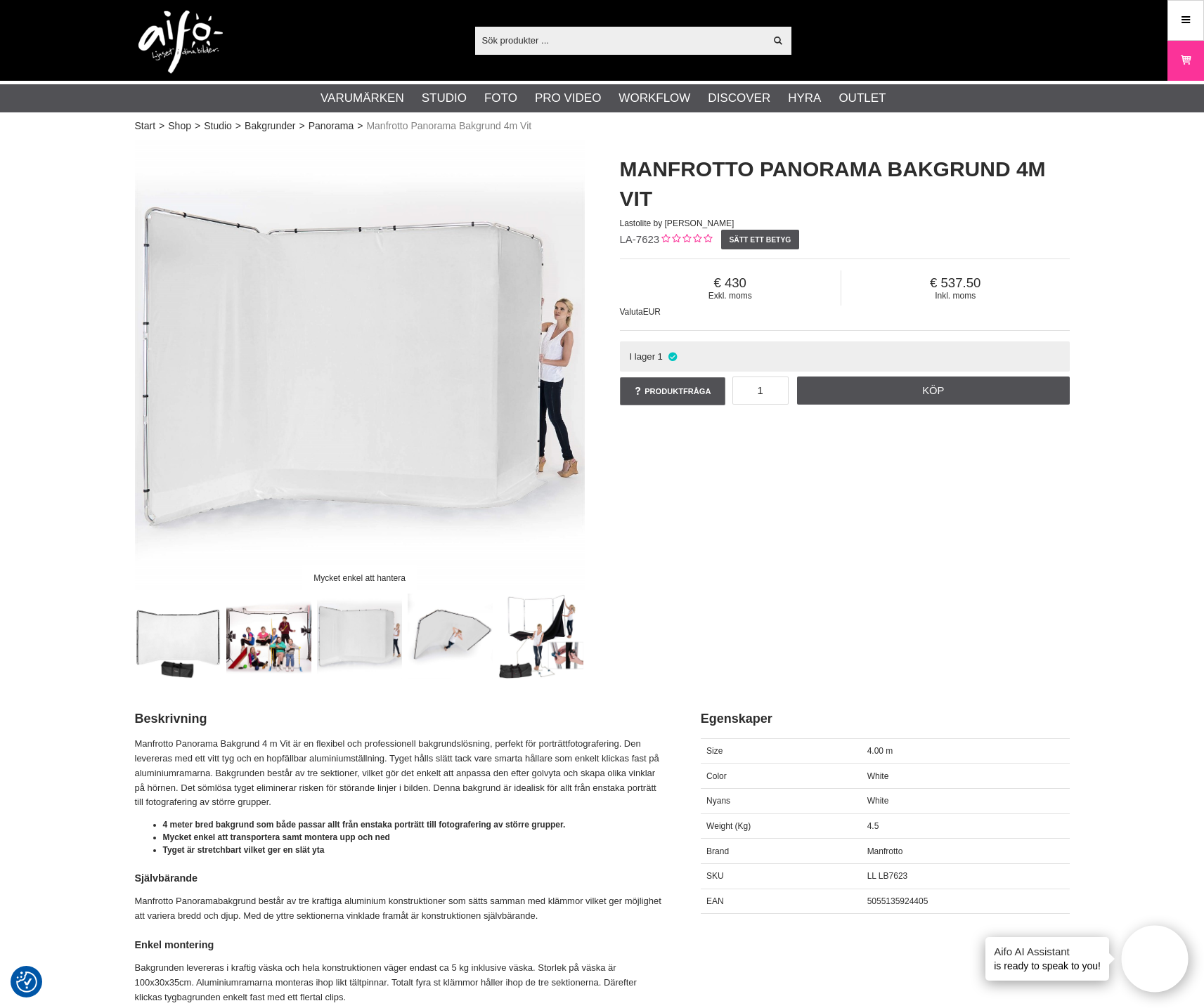
click at [442, 635] on img at bounding box center [450, 635] width 85 height 85
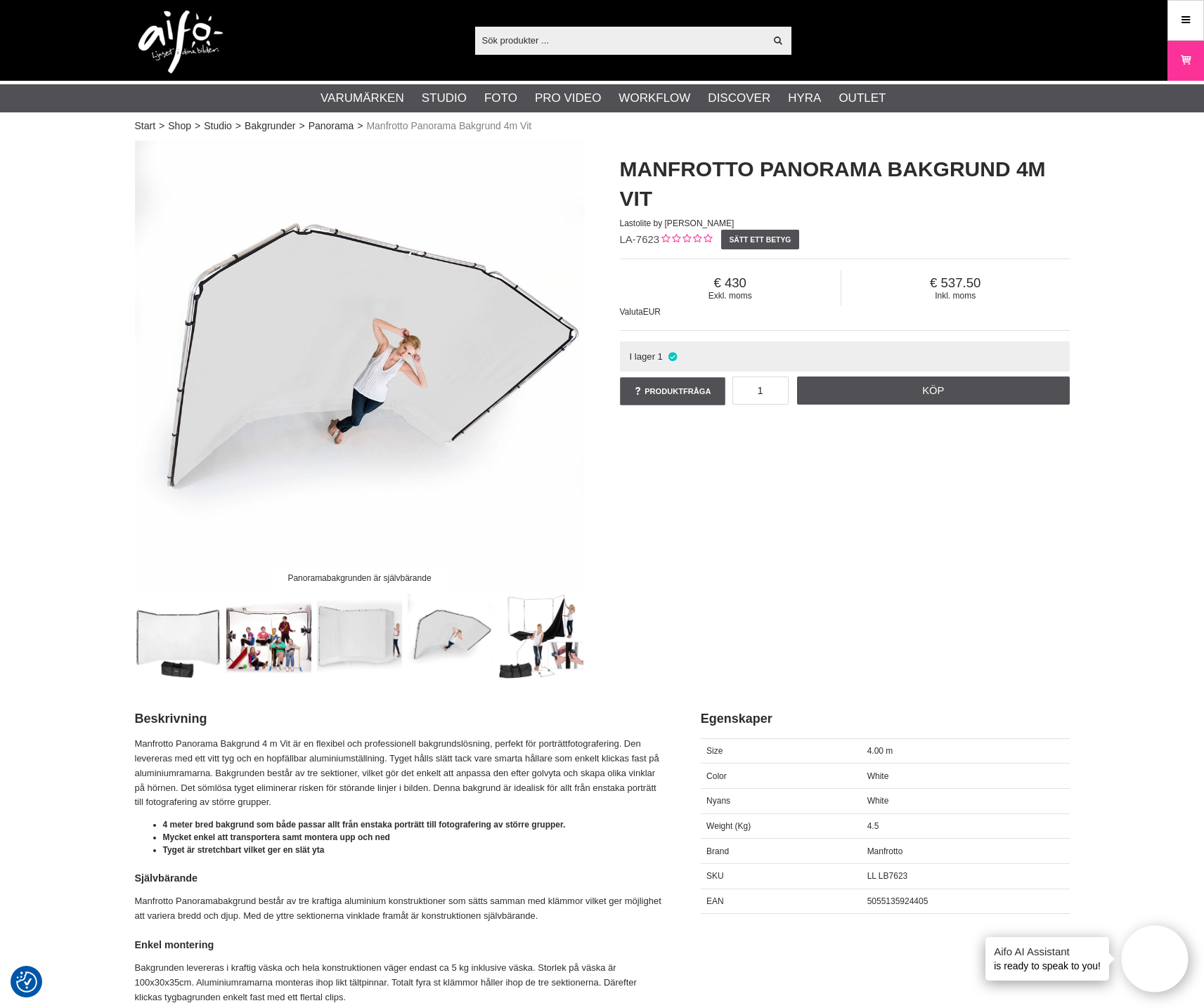
click at [532, 633] on img at bounding box center [540, 635] width 85 height 85
